Goal: Entertainment & Leisure: Consume media (video, audio)

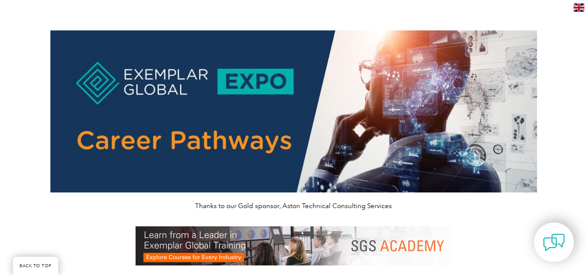
scroll to position [416, 0]
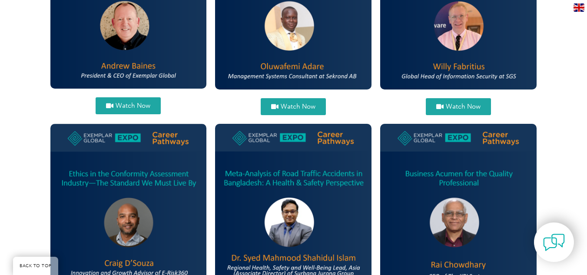
click at [281, 105] on span "Watch Now" at bounding box center [293, 106] width 44 height 7
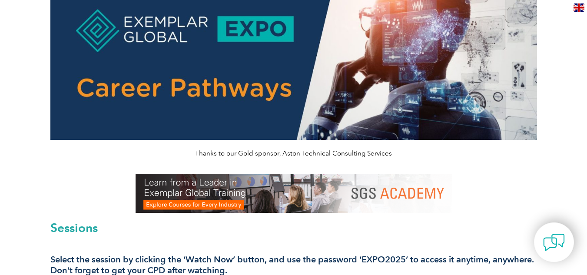
scroll to position [0, 0]
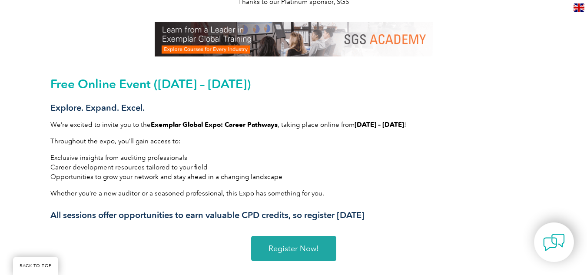
scroll to position [189, 0]
